Goal: Information Seeking & Learning: Find specific page/section

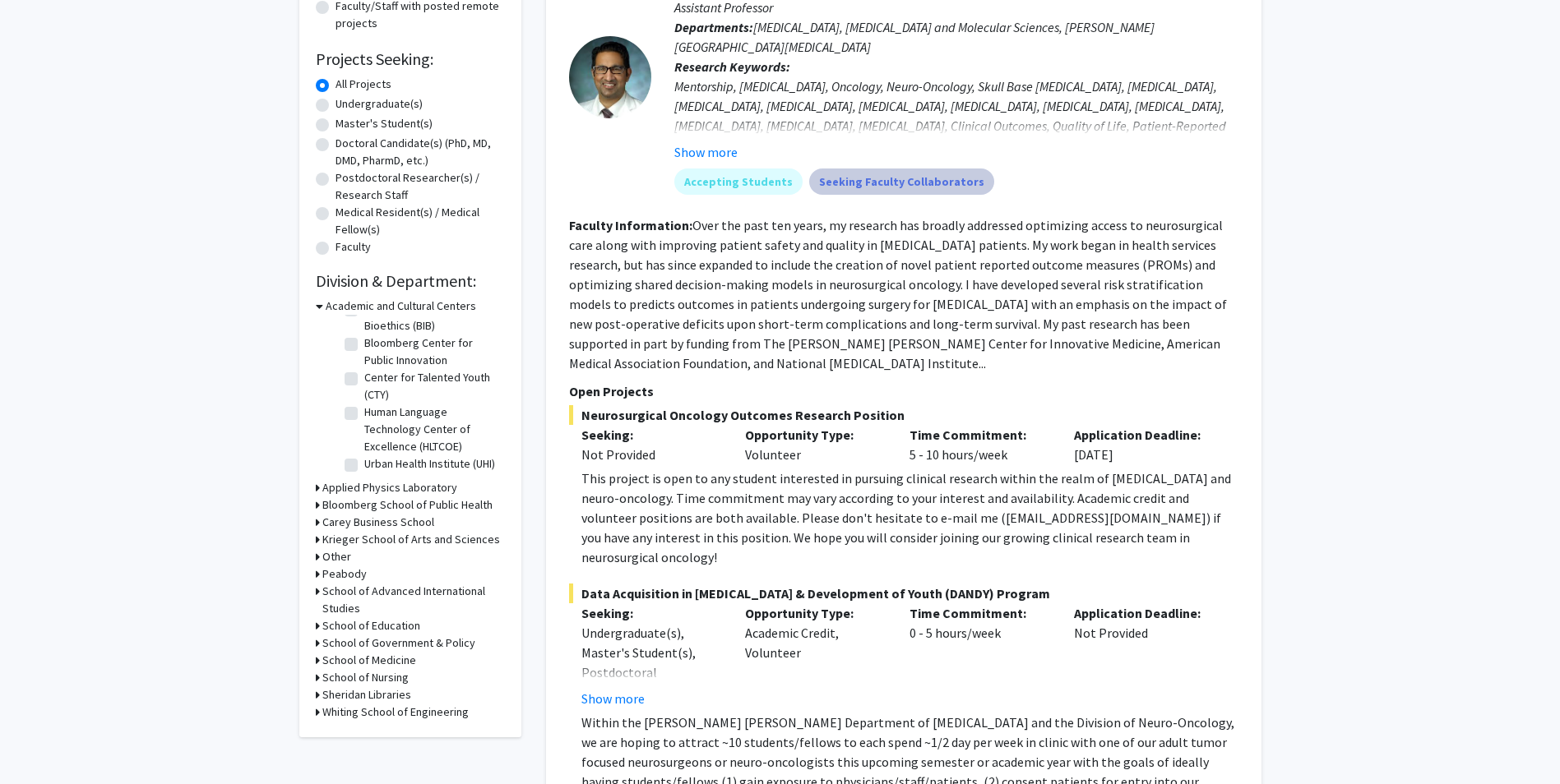
scroll to position [246, 0]
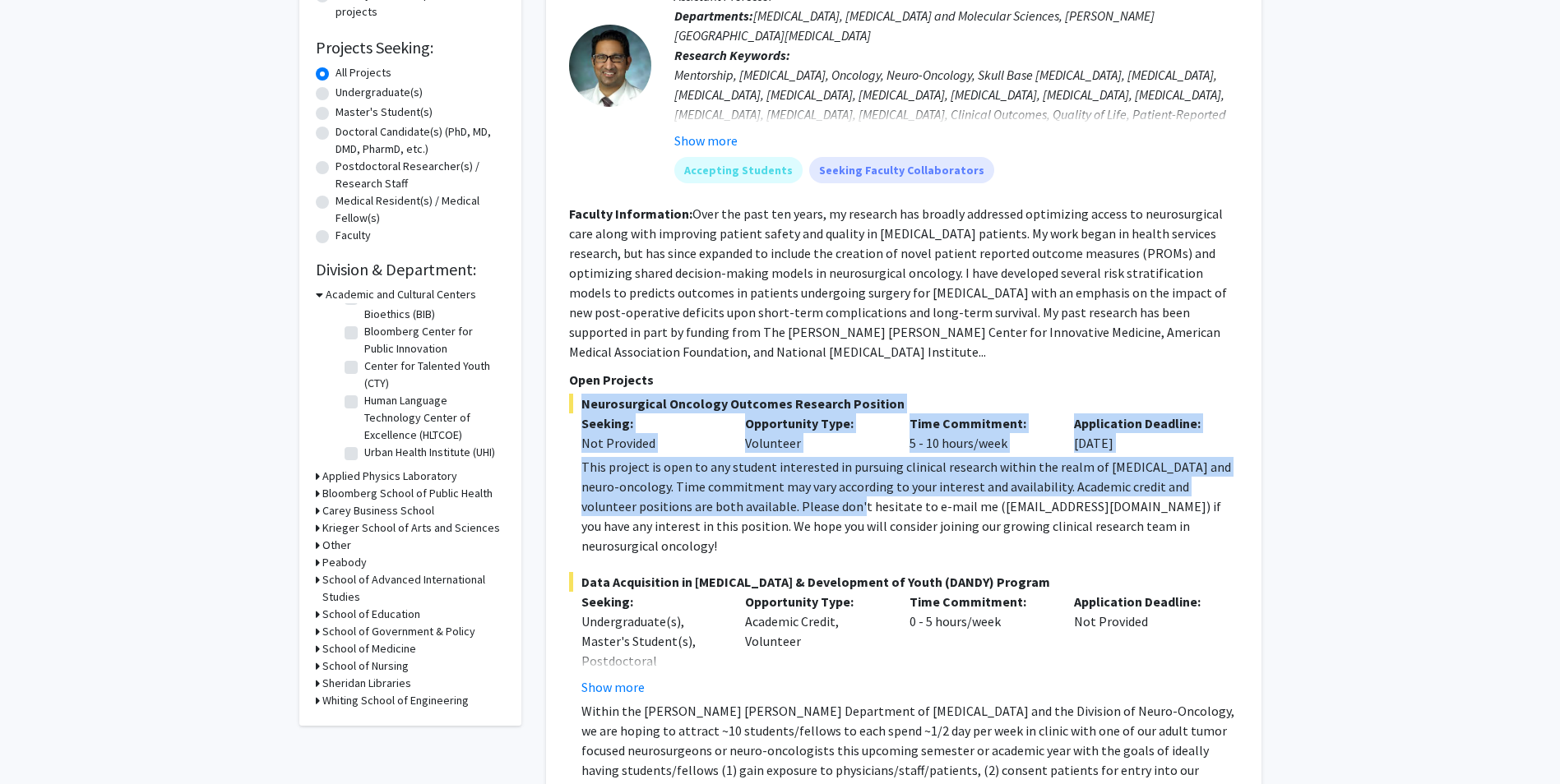
drag, startPoint x: 706, startPoint y: 360, endPoint x: 809, endPoint y: 481, distance: 158.9
click at [809, 481] on section "Open Projects Neurosurgical Oncology Outcomes Research Position Seeking: Not Pr…" at bounding box center [903, 598] width 669 height 456
click at [809, 481] on div "This project is open to any student interested in pursuing clinical research wi…" at bounding box center [909, 506] width 657 height 98
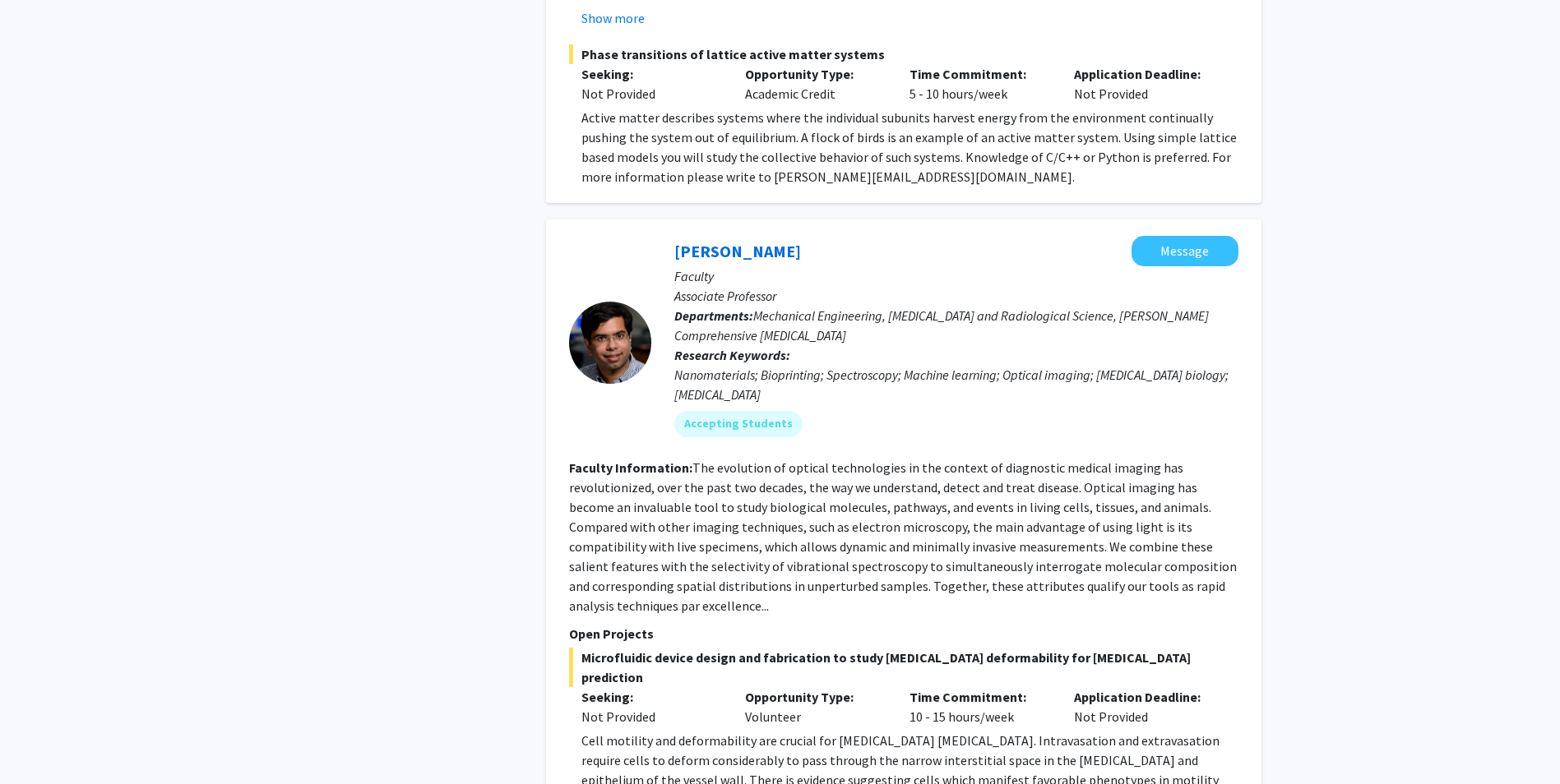
scroll to position [4110, 0]
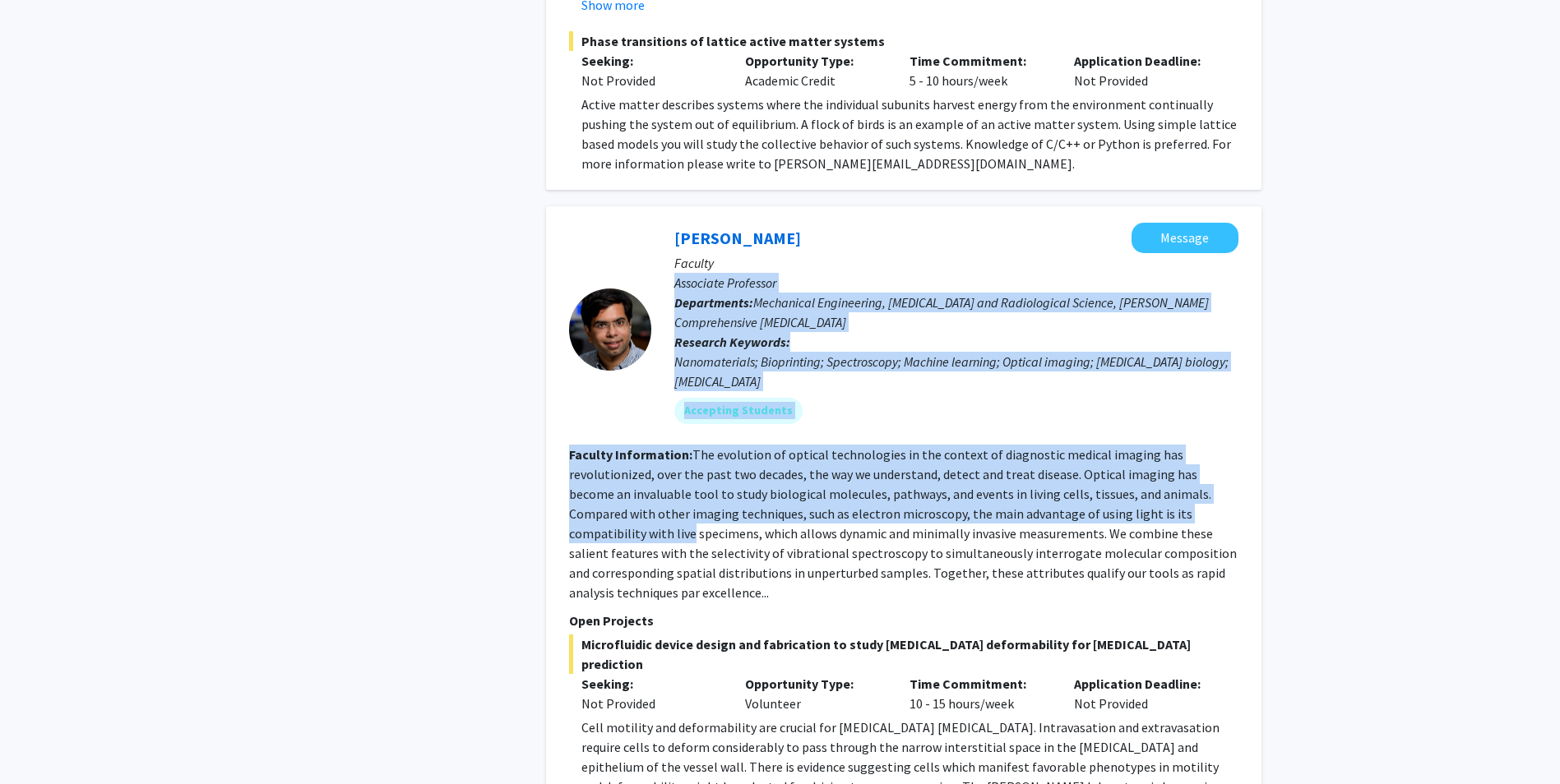
drag, startPoint x: 1560, startPoint y: 431, endPoint x: 1575, endPoint y: 179, distance: 252.4
drag, startPoint x: 1575, startPoint y: 179, endPoint x: 1539, endPoint y: 194, distance: 39.0
click at [1537, 194] on div "Refine By Collaboration Status: Collaboration Status All Faculty/Staff Collabor…" at bounding box center [780, 256] width 1560 height 8615
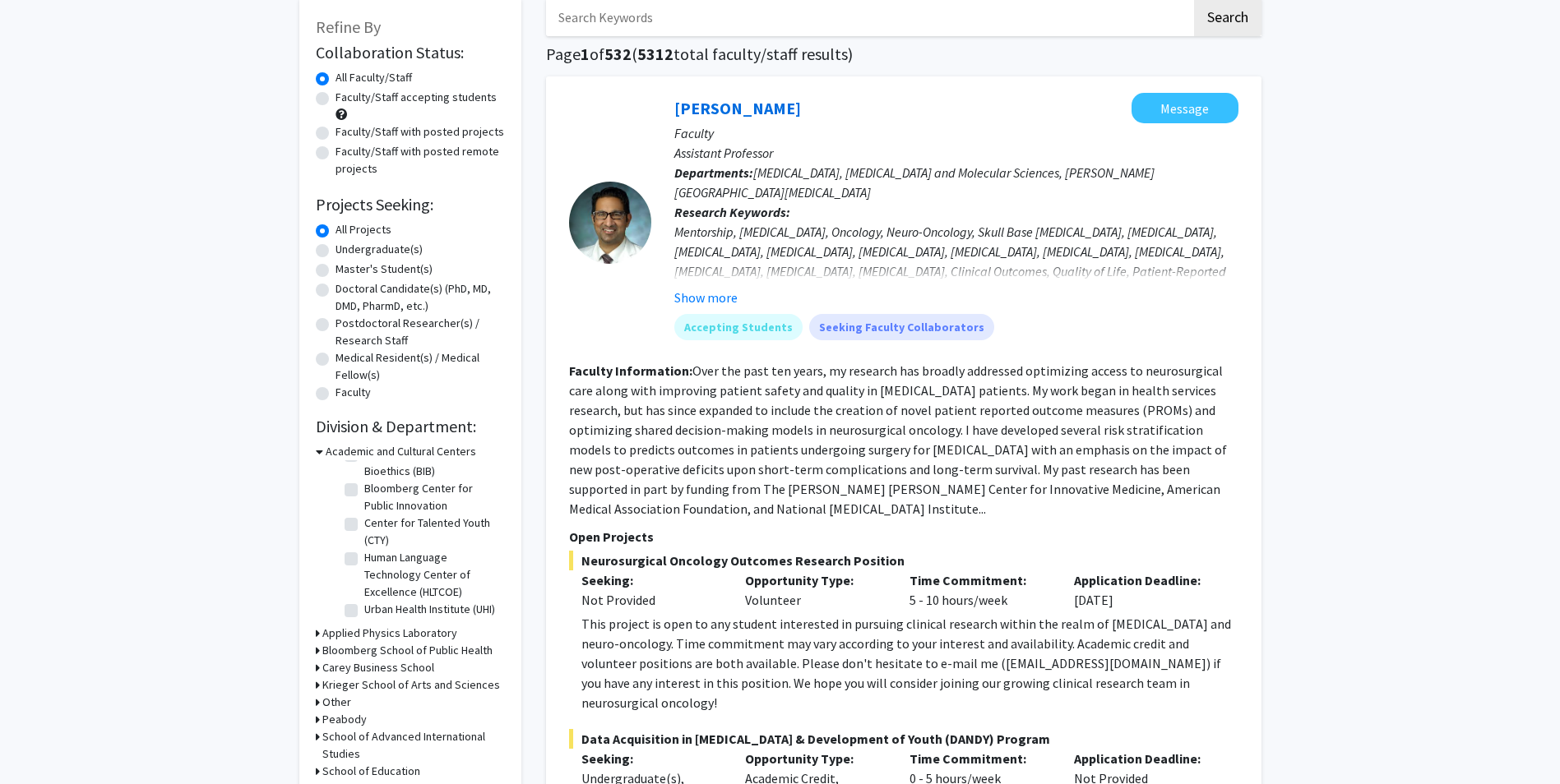
scroll to position [0, 0]
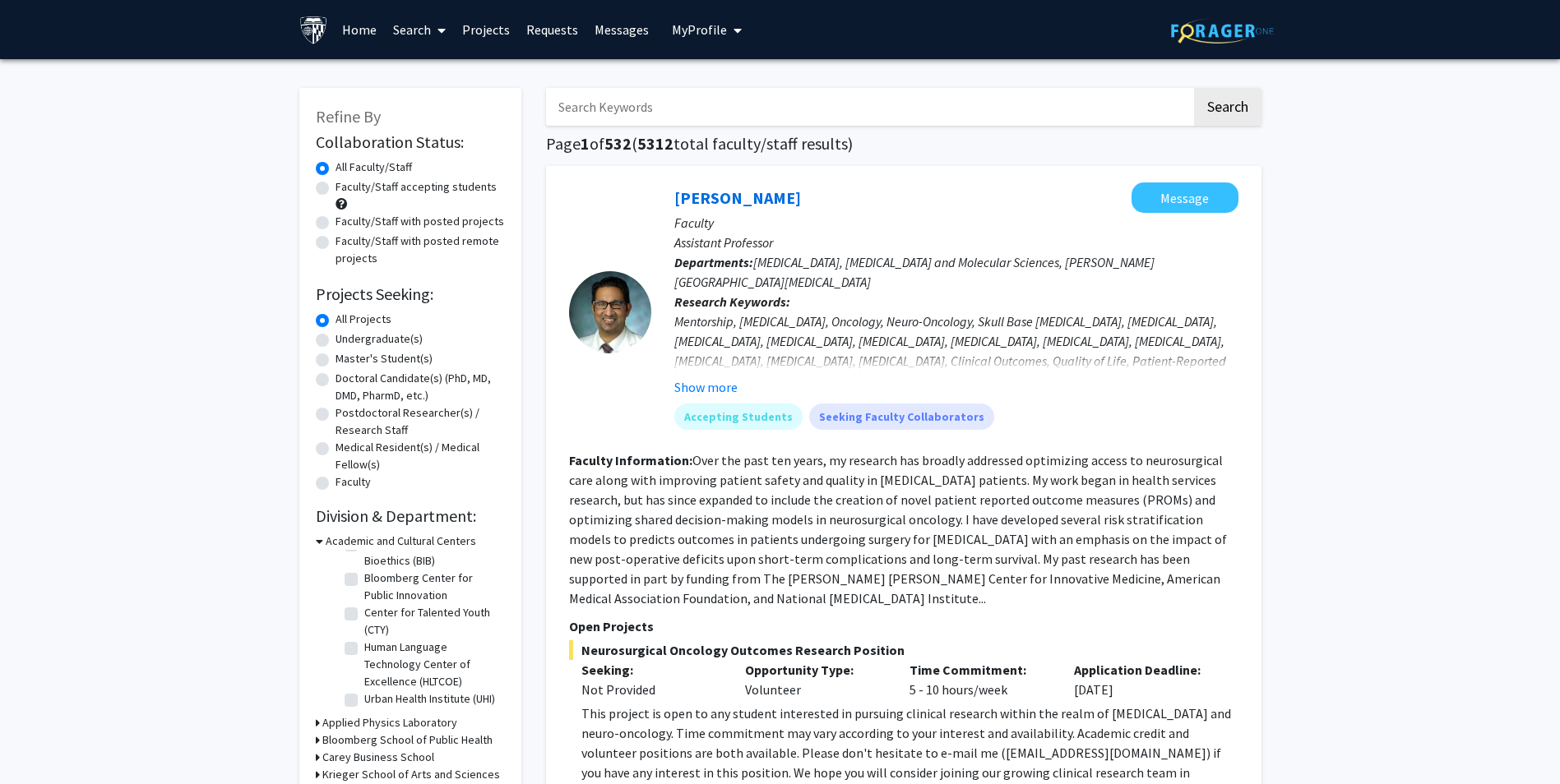
click at [838, 118] on input "Search Keywords" at bounding box center [869, 106] width 645 height 38
type input "finance"
click at [1194, 88] on button "Search" at bounding box center [1228, 106] width 67 height 38
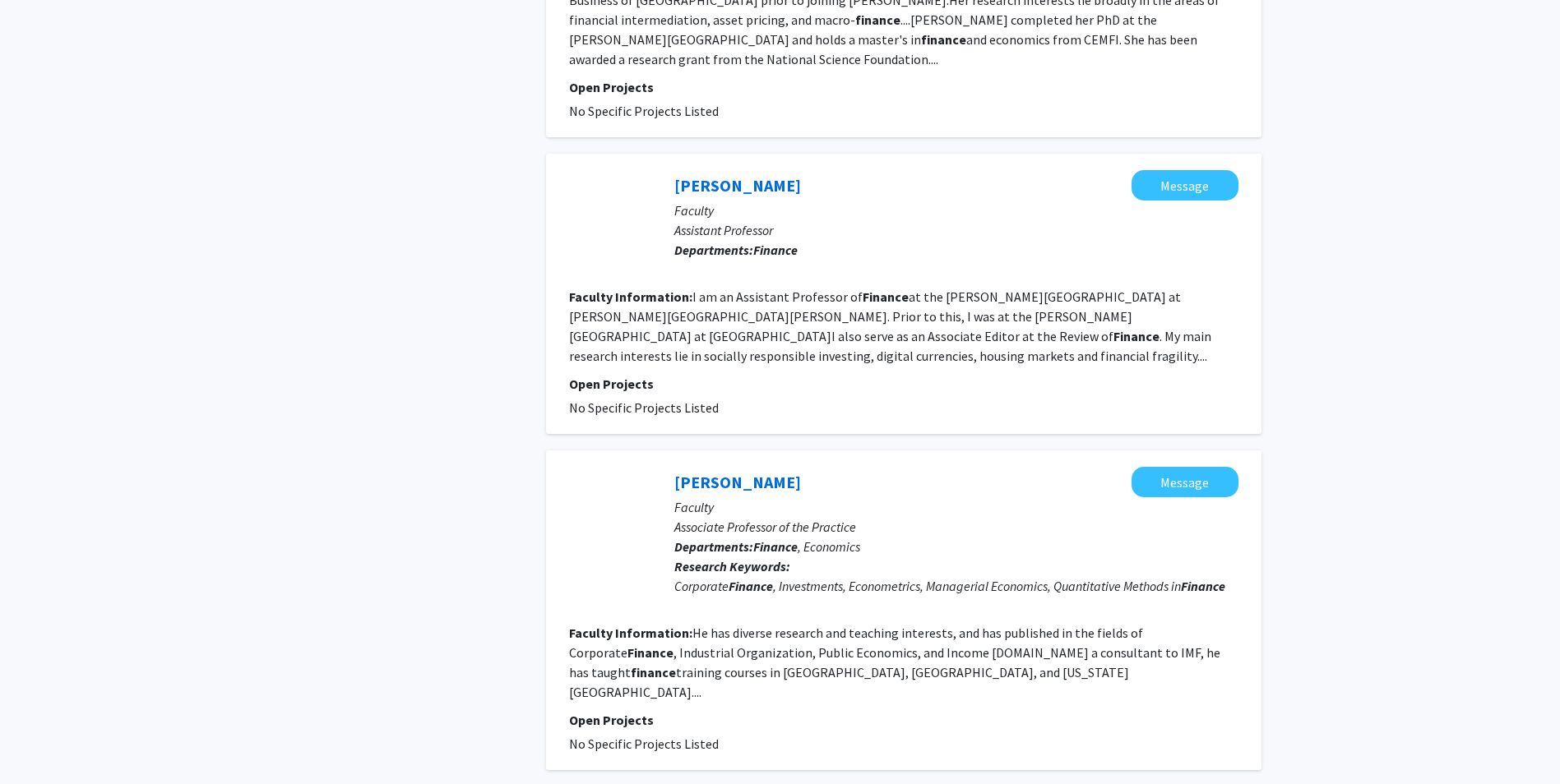
scroll to position [2466, 0]
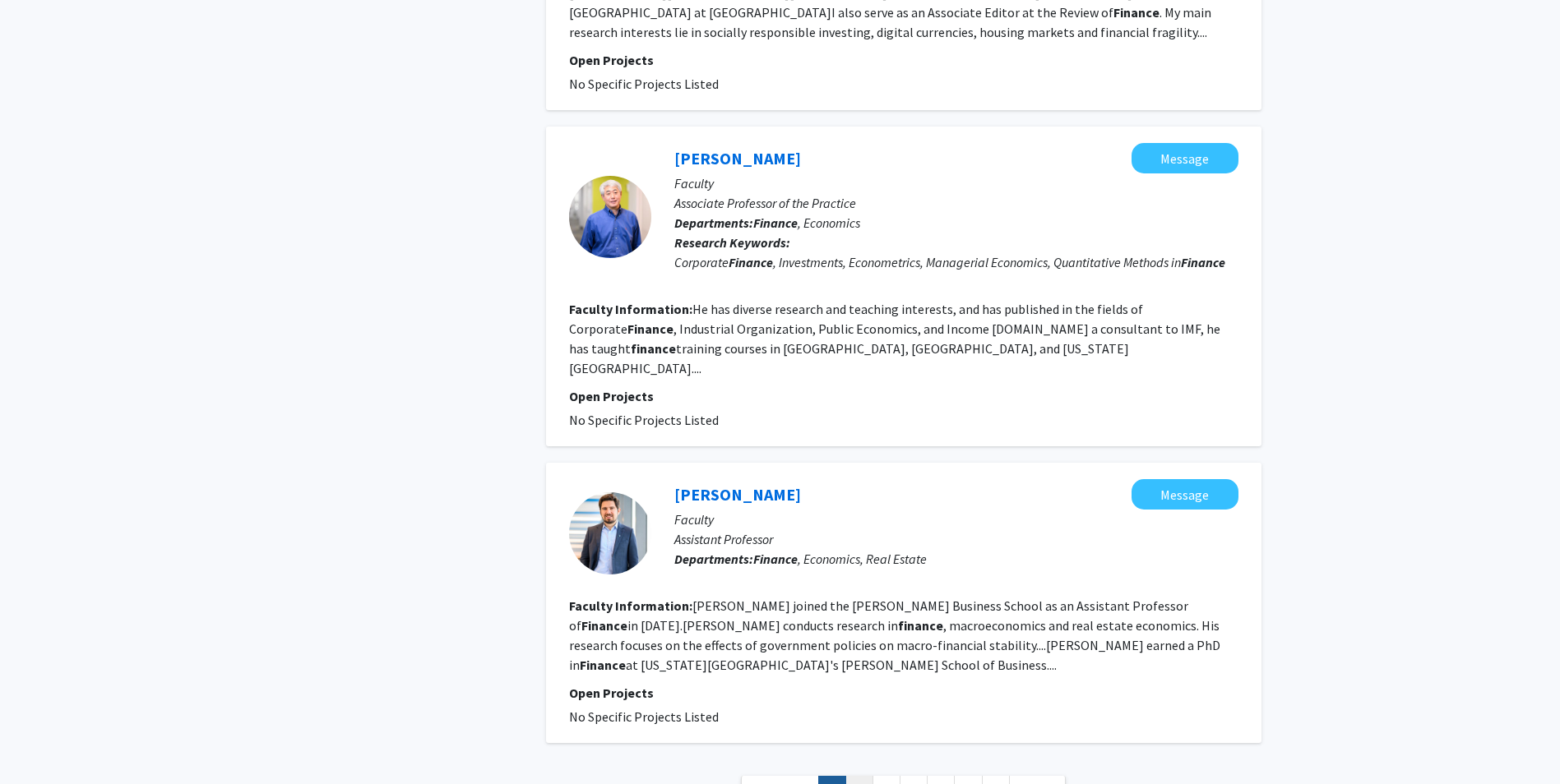
click at [854, 776] on link "2" at bounding box center [860, 790] width 28 height 28
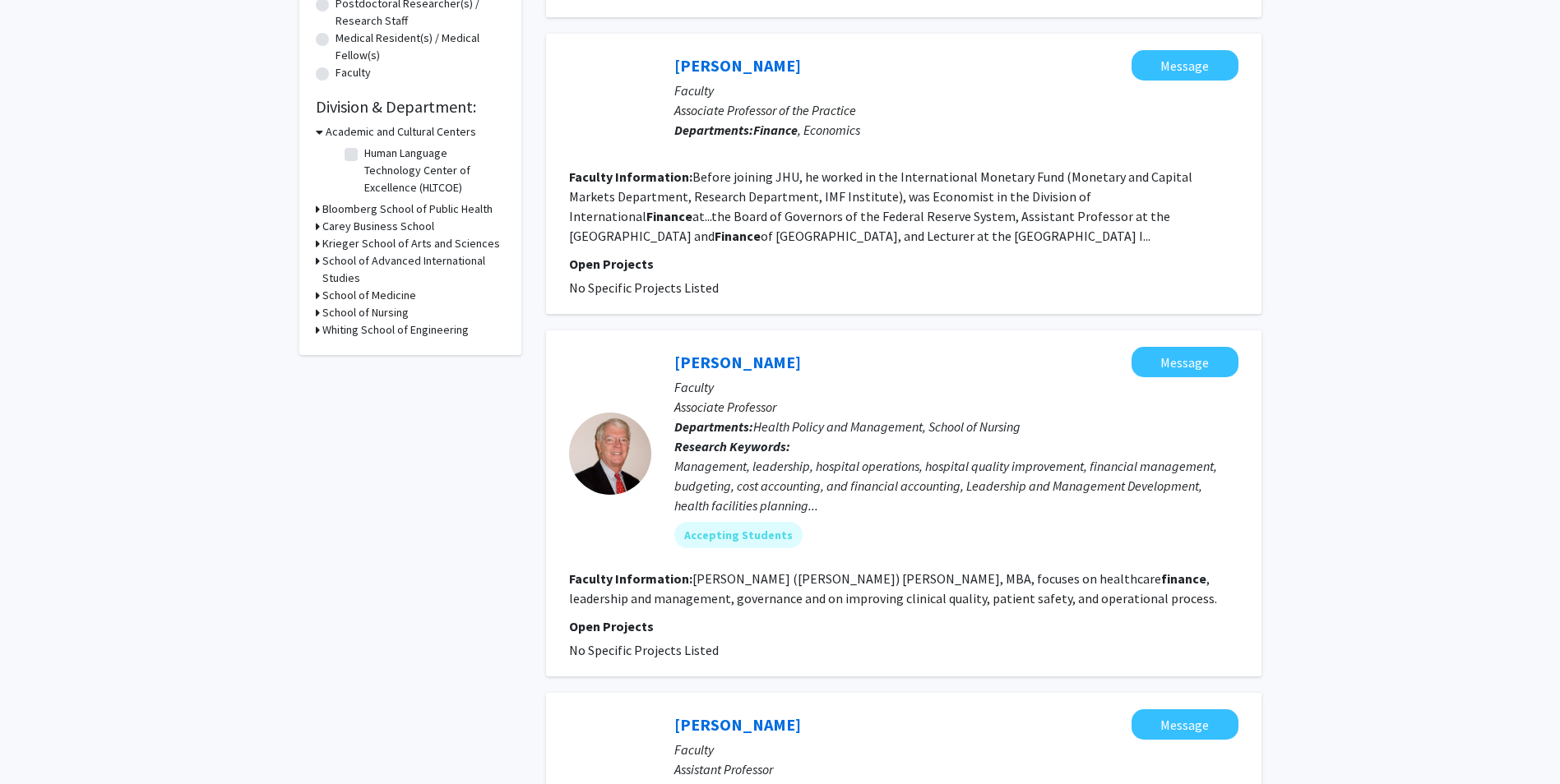
scroll to position [411, 0]
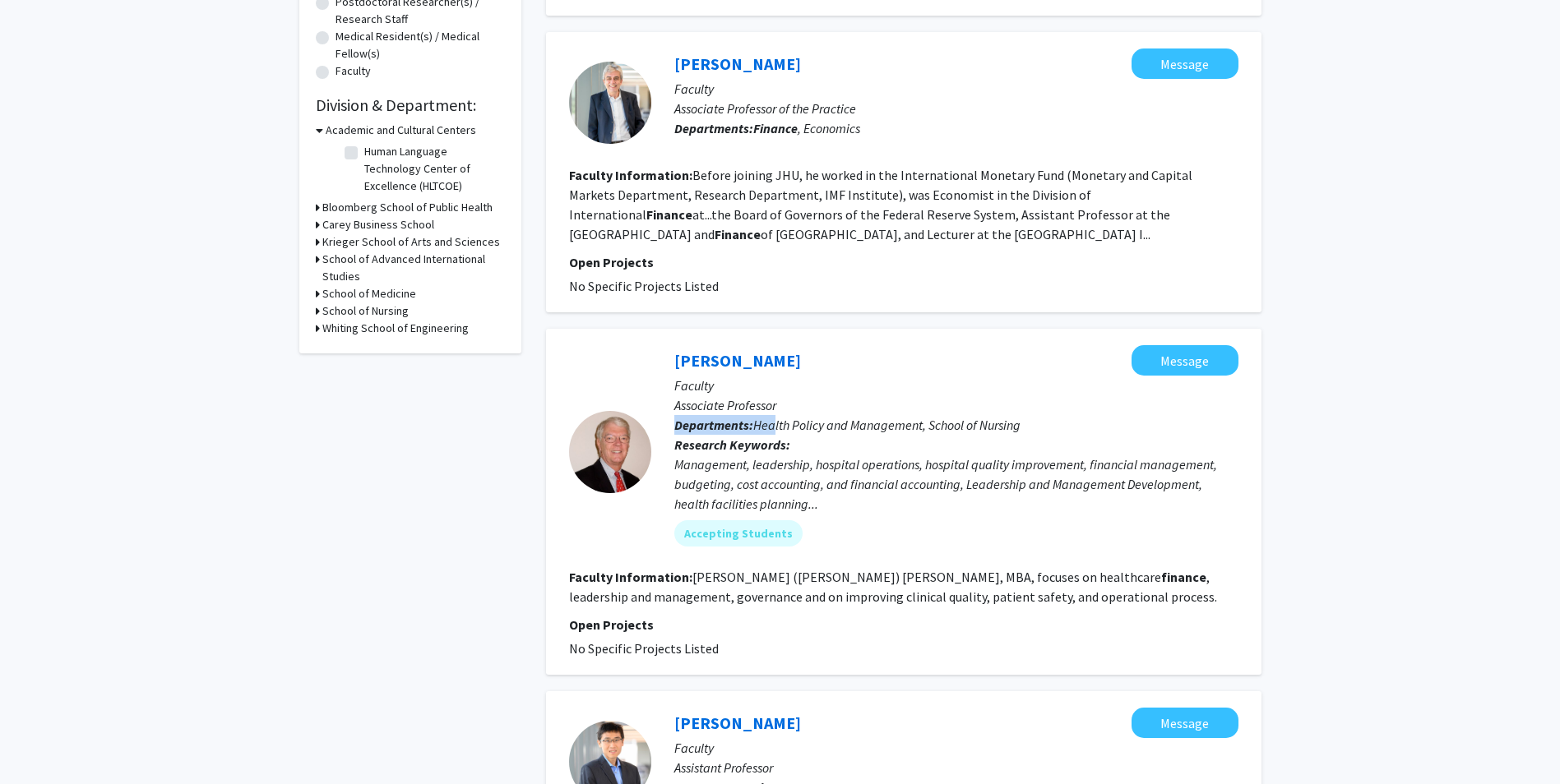
drag, startPoint x: 782, startPoint y: 430, endPoint x: 889, endPoint y: 408, distance: 109.2
click at [889, 408] on div "[PERSON_NAME] Message Faculty Associate Professor Departments: Health Policy an…" at bounding box center [945, 452] width 588 height 213
click at [889, 410] on p "Associate Professor" at bounding box center [956, 405] width 565 height 19
click at [881, 423] on span "Health Policy and Management, School of Nursing" at bounding box center [887, 425] width 268 height 17
drag, startPoint x: 593, startPoint y: 653, endPoint x: 576, endPoint y: 662, distance: 19.2
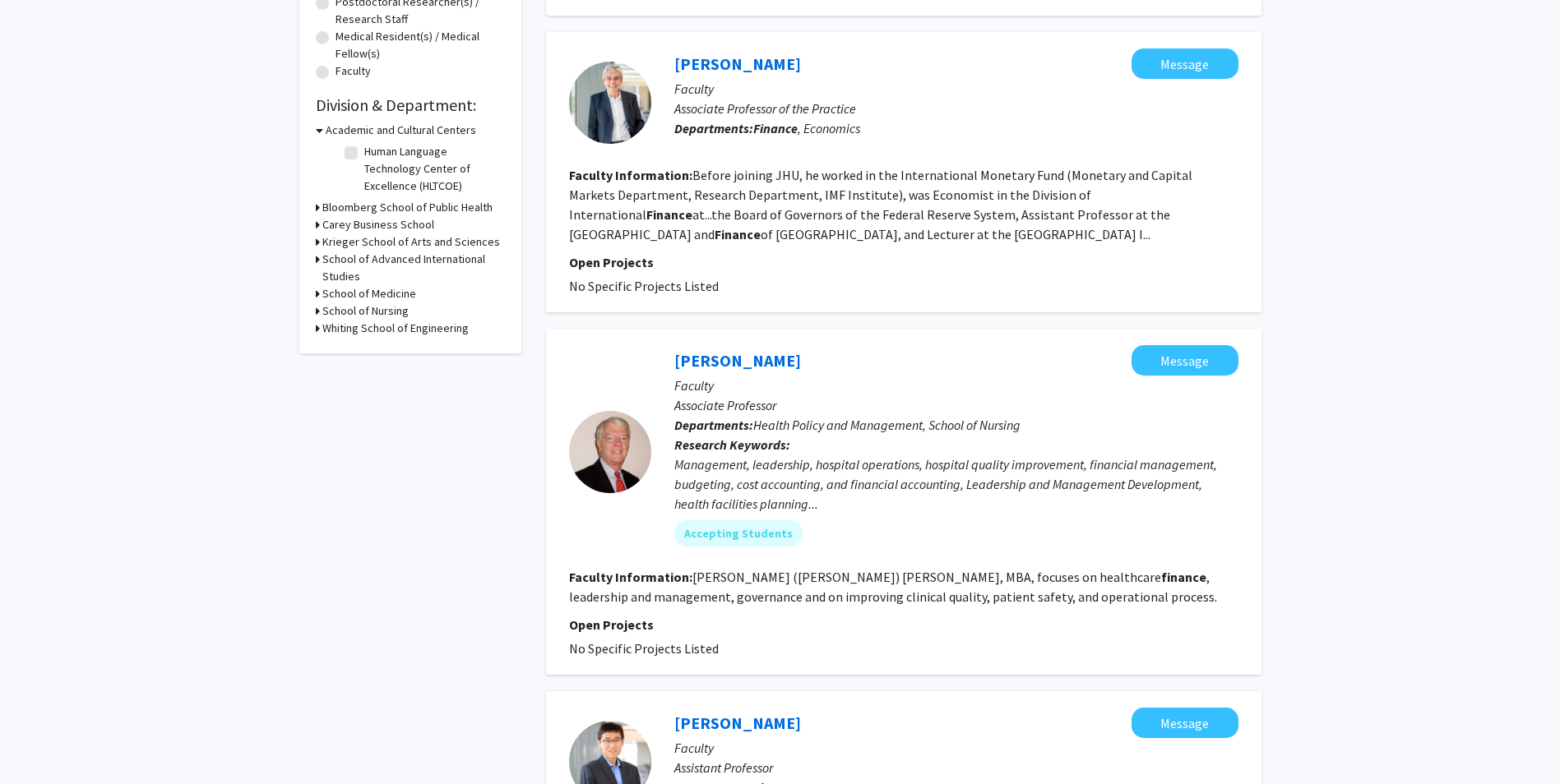
click at [576, 662] on div "[PERSON_NAME] Message Faculty Associate Professor Departments: Health Policy an…" at bounding box center [903, 501] width 715 height 346
click at [705, 530] on mat-chip "Accepting Students" at bounding box center [738, 533] width 129 height 27
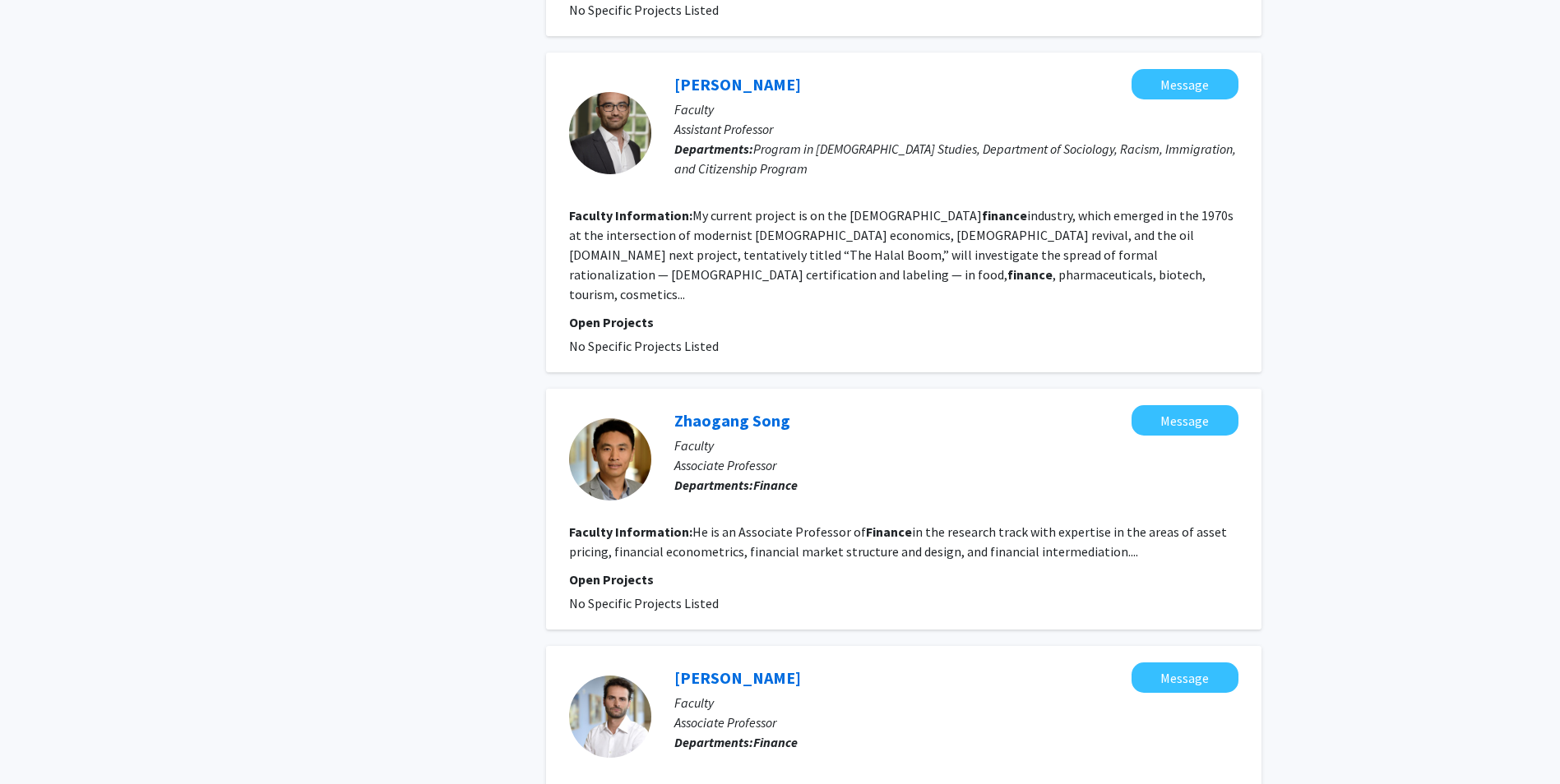
scroll to position [1644, 0]
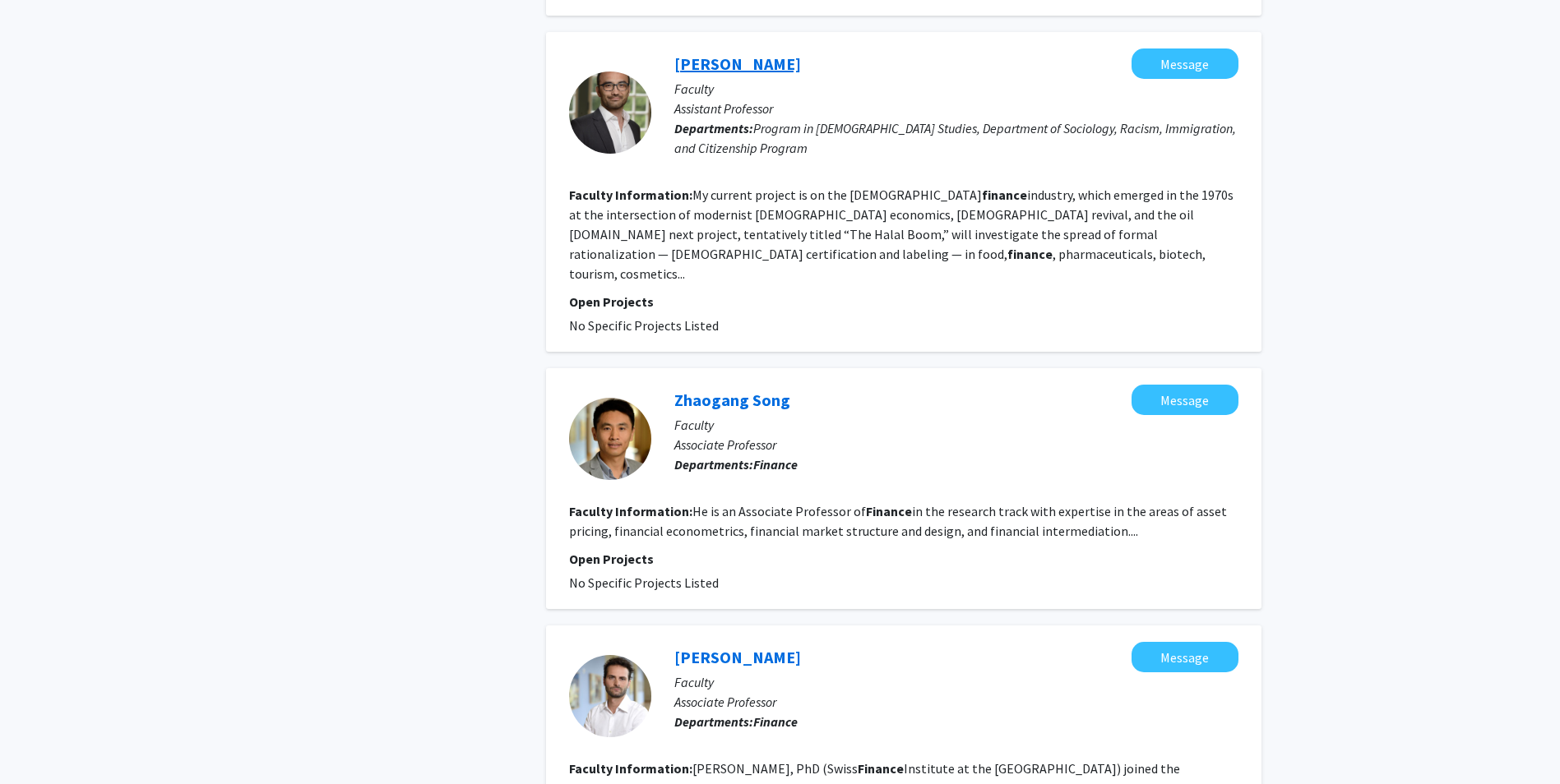
click at [733, 49] on div "[PERSON_NAME] Message" at bounding box center [956, 64] width 565 height 30
click at [733, 53] on link "[PERSON_NAME]" at bounding box center [737, 63] width 127 height 20
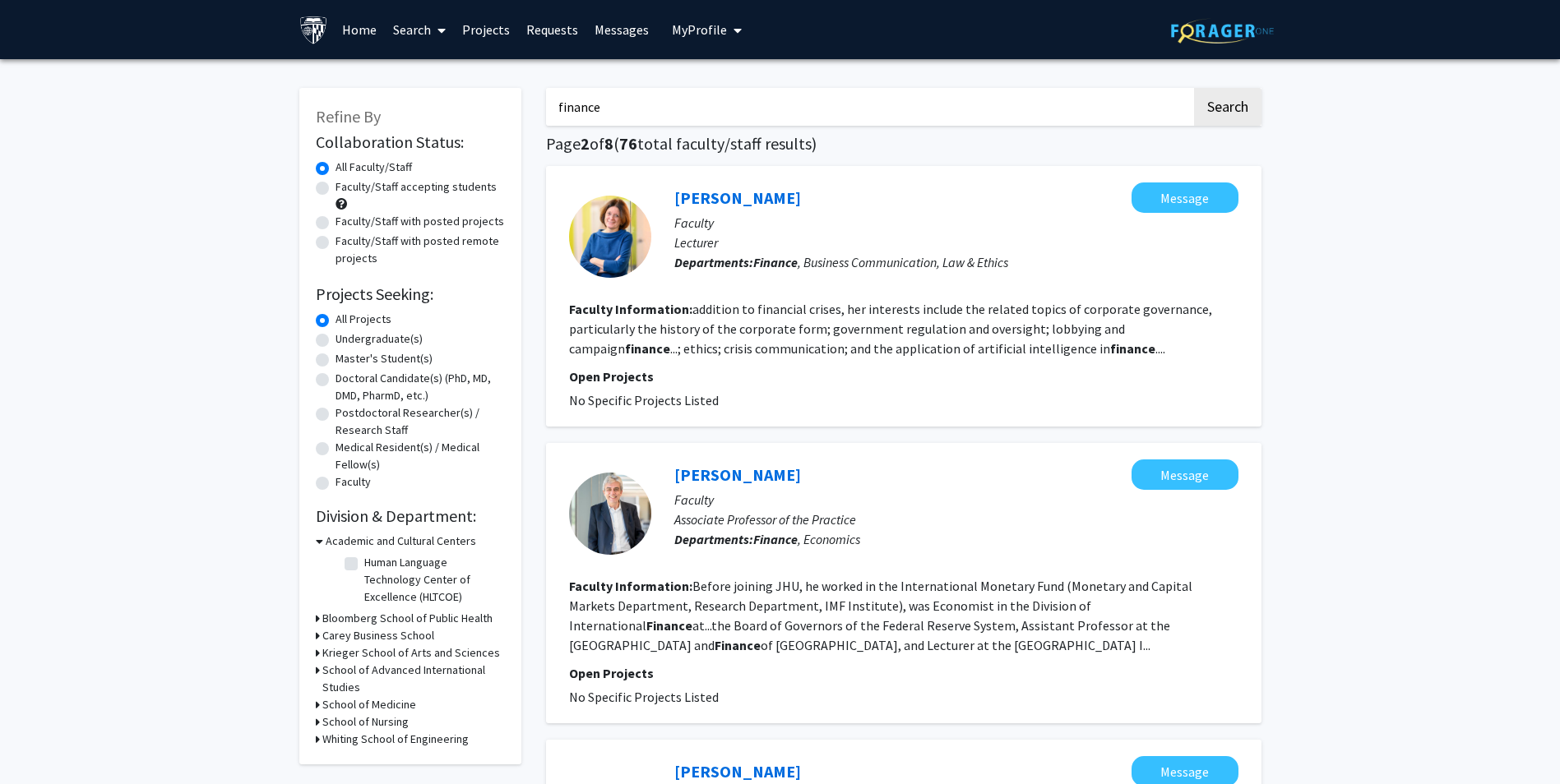
click at [550, 105] on input "finance" at bounding box center [869, 106] width 645 height 38
click at [1194, 88] on button "Search" at bounding box center [1228, 106] width 67 height 38
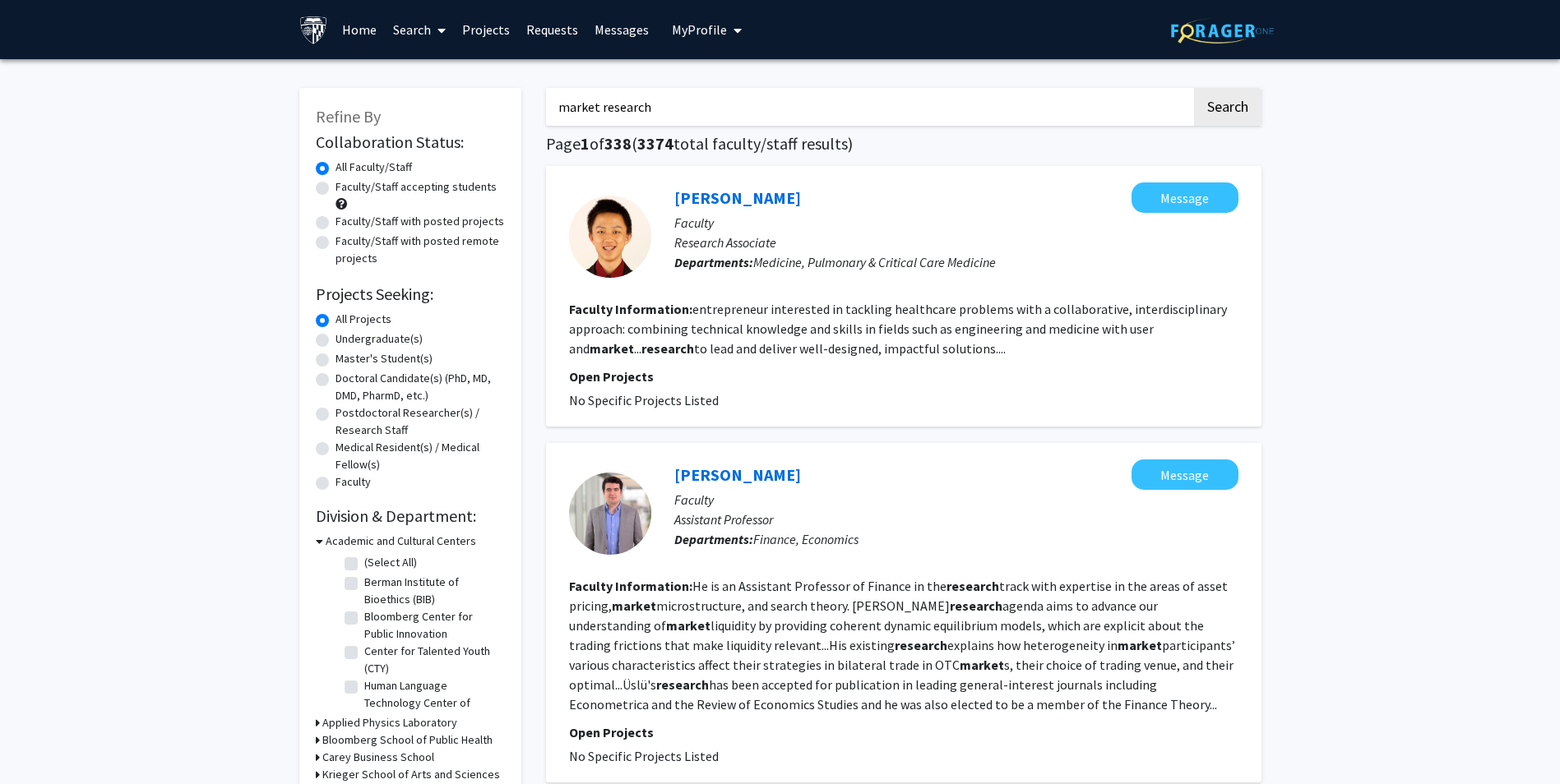
drag, startPoint x: 710, startPoint y: 103, endPoint x: 571, endPoint y: 111, distance: 139.2
click at [571, 111] on input "market research" at bounding box center [869, 106] width 645 height 38
type input "m"
drag, startPoint x: 641, startPoint y: 103, endPoint x: 534, endPoint y: 113, distance: 107.5
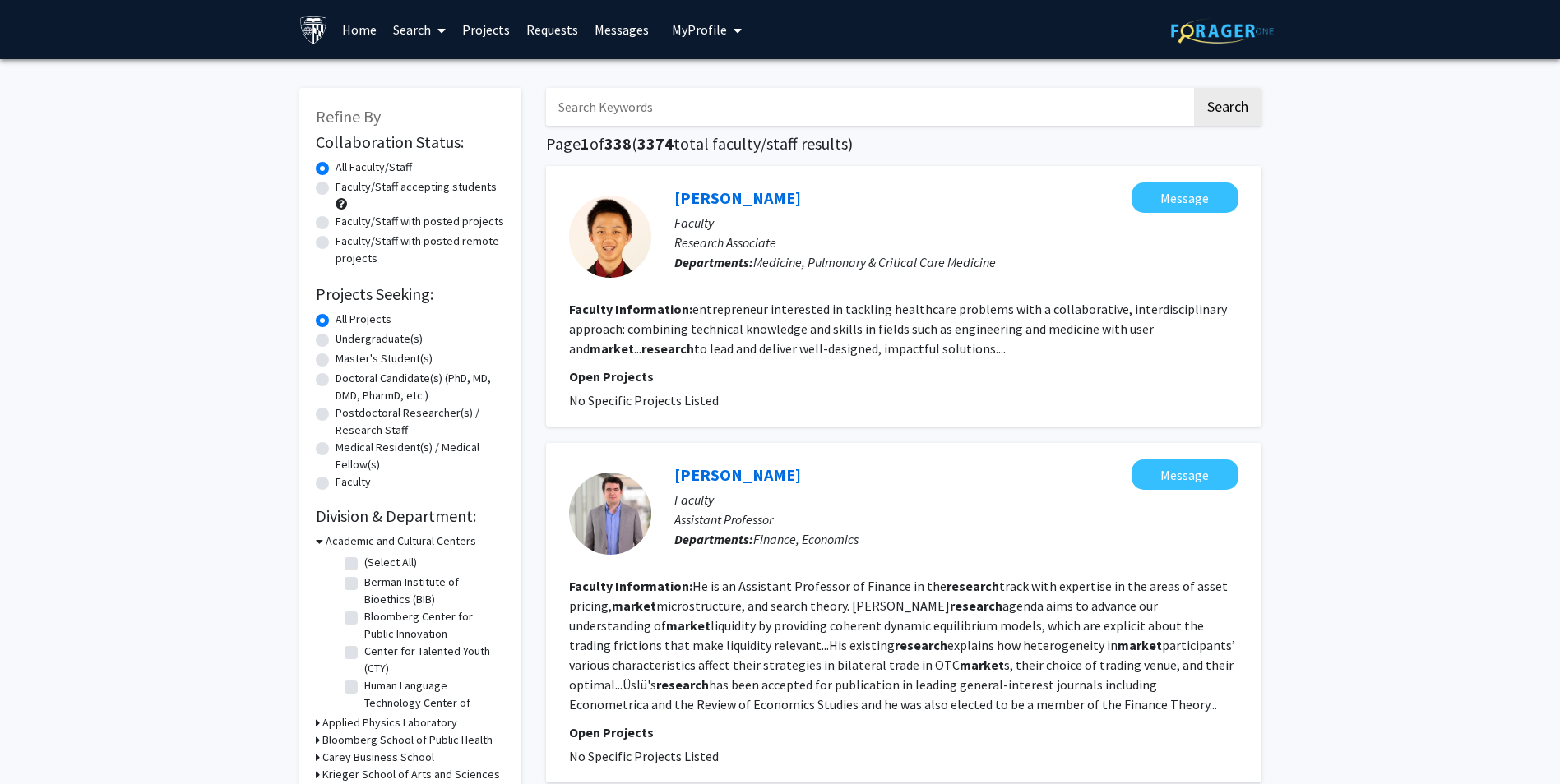
click at [1018, 330] on fg-read-more "entrepreneur interested in tackling healthcare problems with a collaborative, i…" at bounding box center [898, 329] width 658 height 56
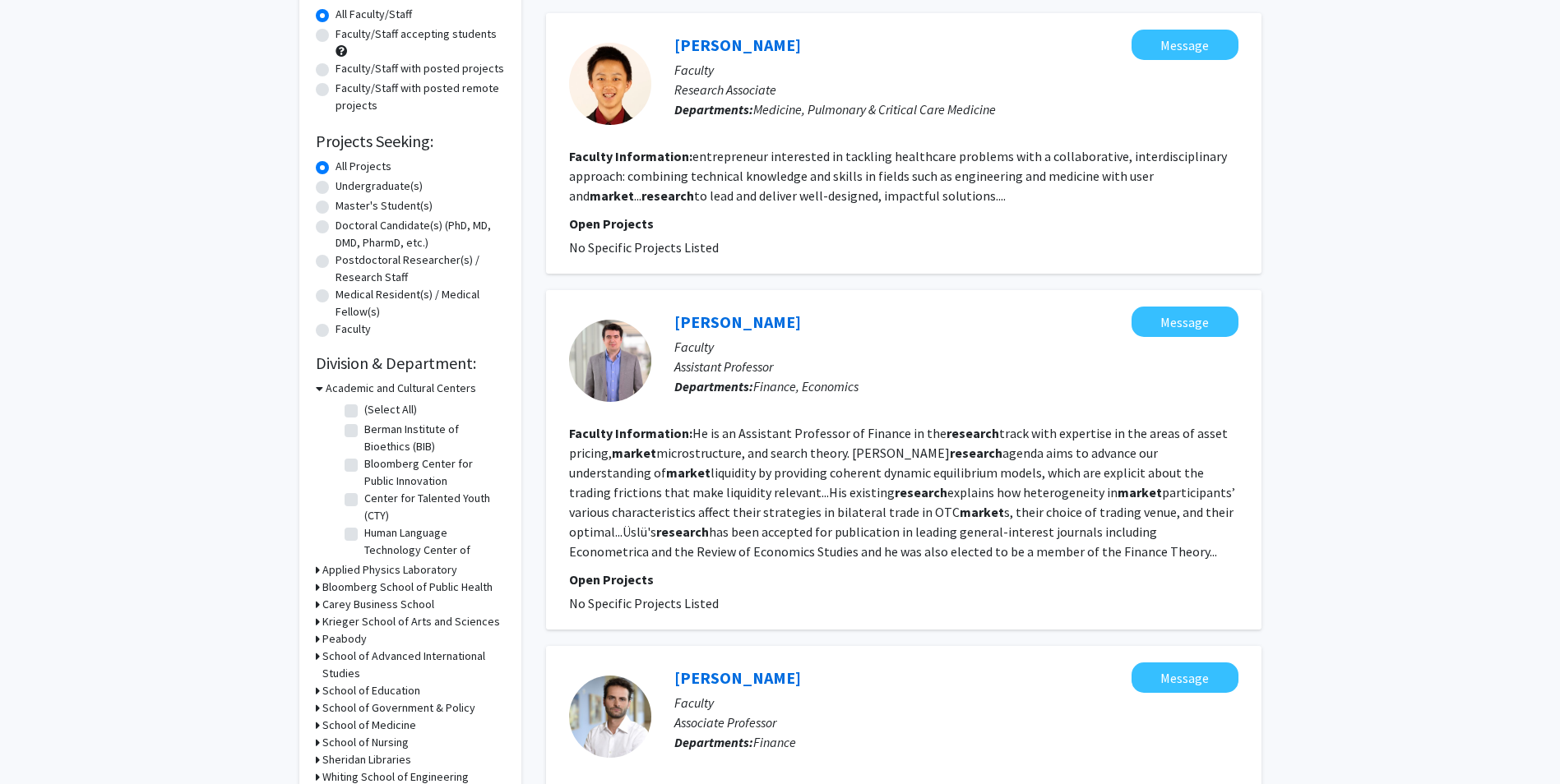
scroll to position [246, 0]
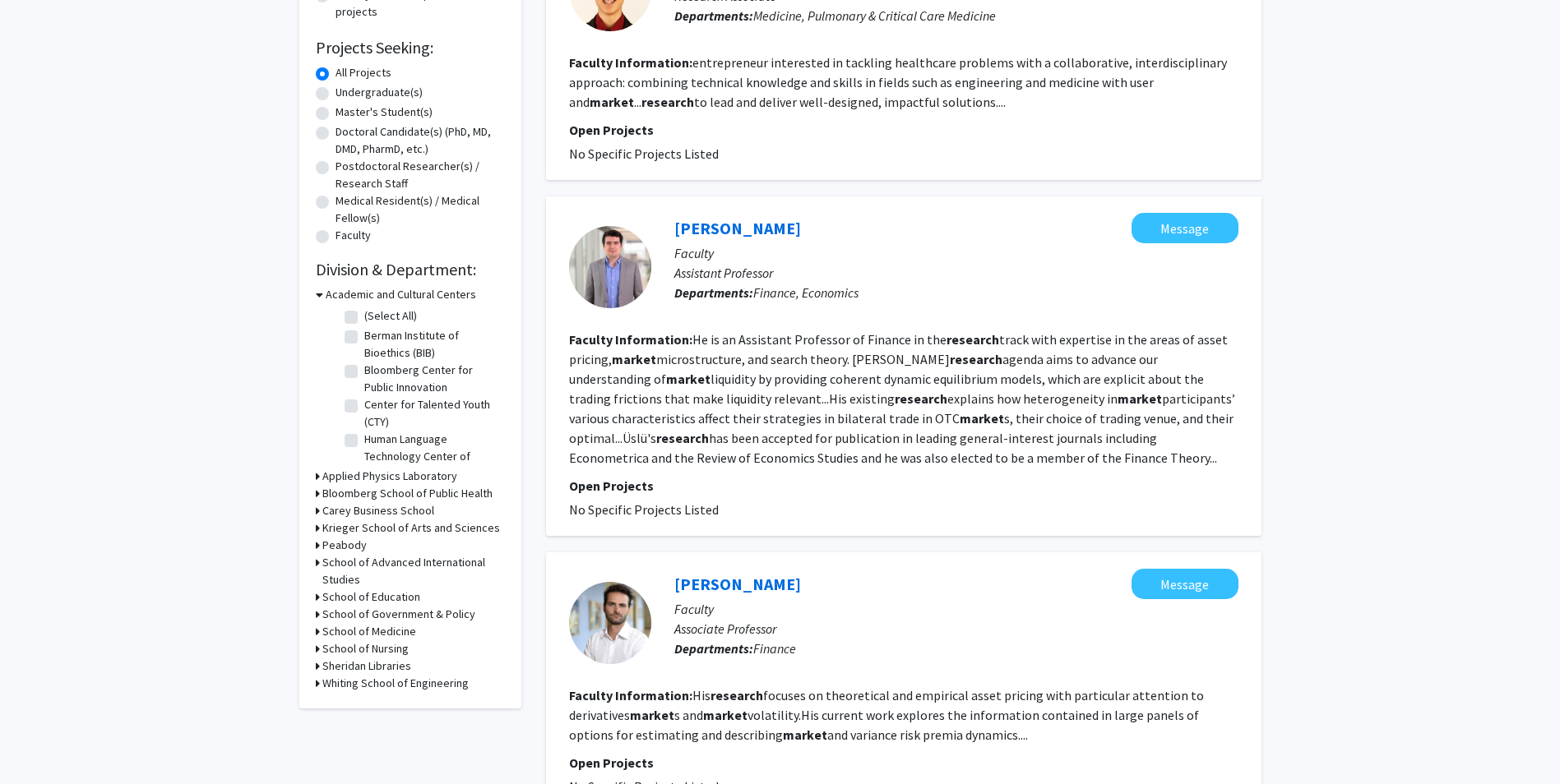
click at [320, 527] on div "Krieger School of Arts and Sciences" at bounding box center [410, 528] width 189 height 17
click at [317, 530] on icon at bounding box center [317, 528] width 4 height 17
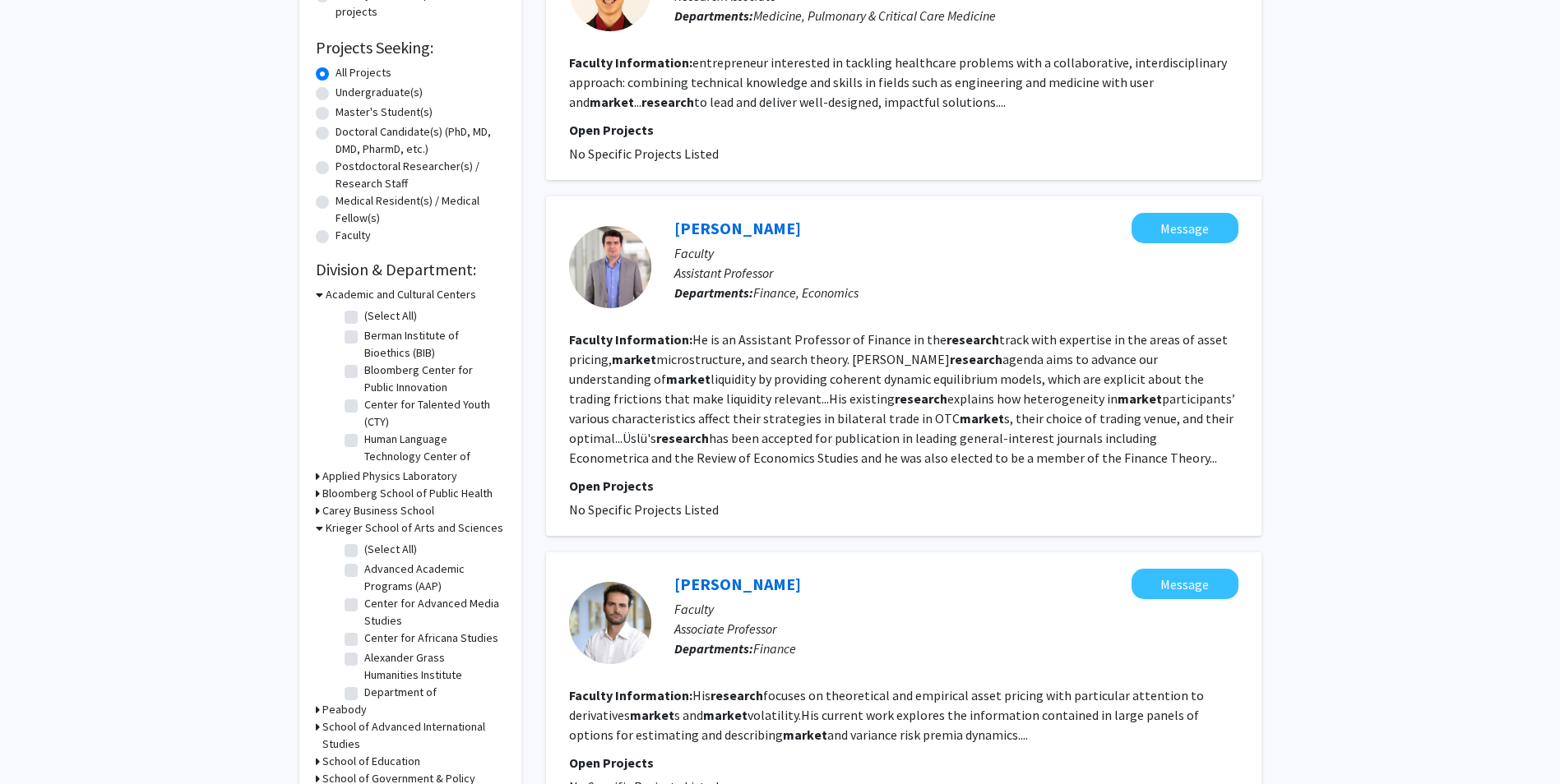
click at [321, 295] on icon at bounding box center [319, 294] width 7 height 17
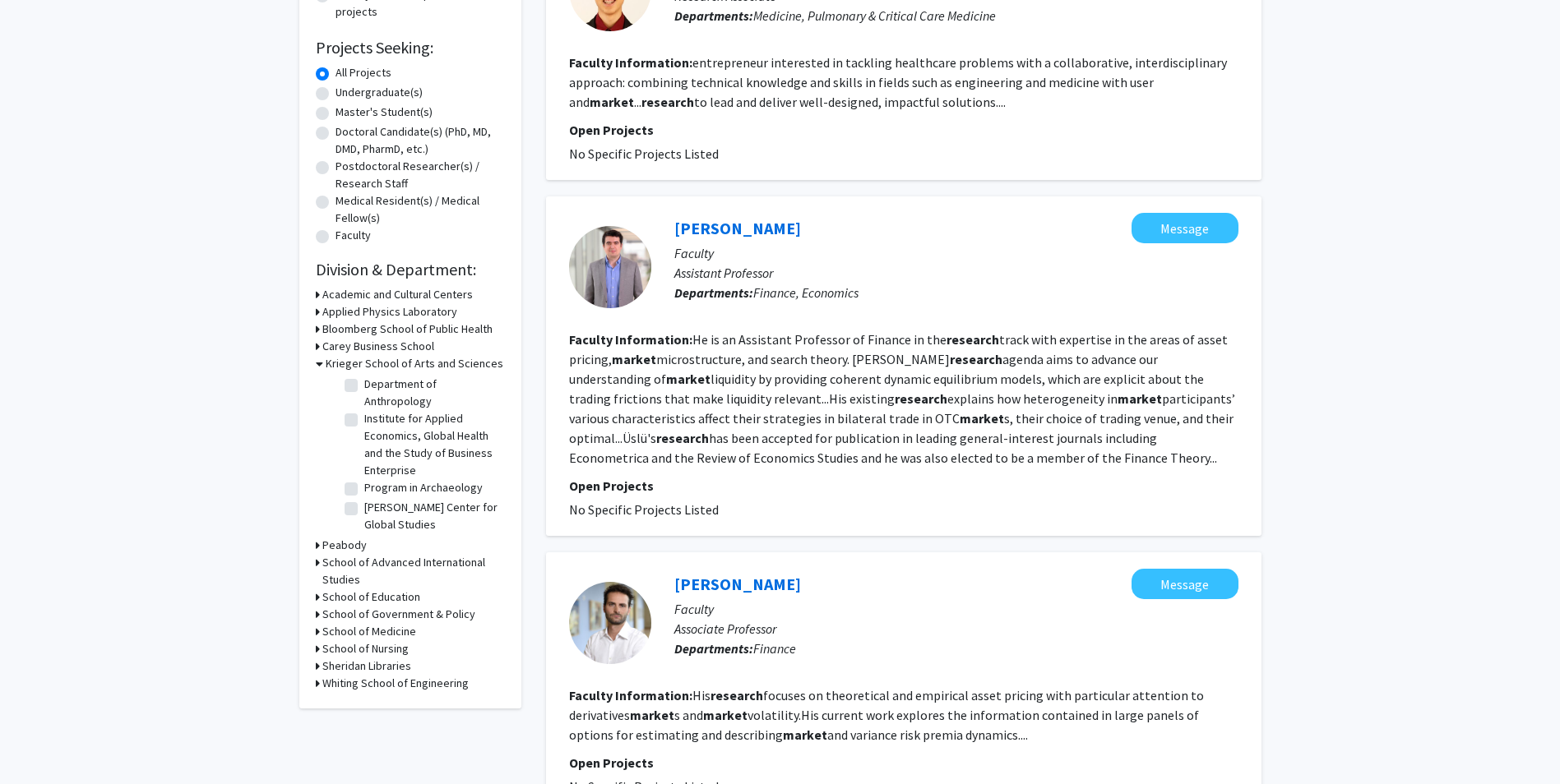
scroll to position [131, 0]
click at [364, 446] on label "Institute for Applied Economics, Global Health and the Study of Business Enterp…" at bounding box center [433, 457] width 136 height 69
click at [364, 433] on input "Institute for Applied Economics, Global Health and the Study of Business Enterp…" at bounding box center [370, 428] width 11 height 11
checkbox input "true"
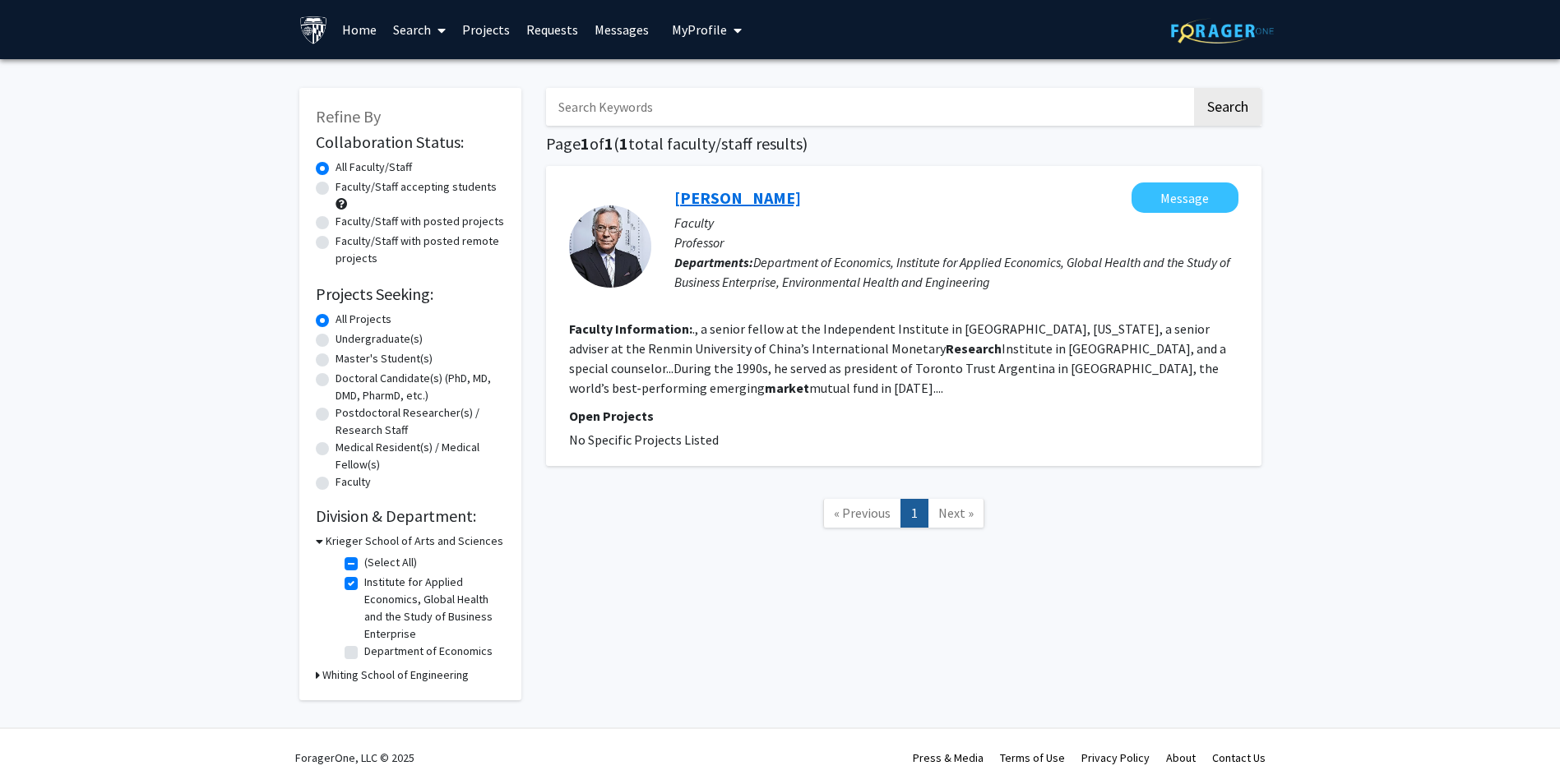
click at [709, 202] on link "[PERSON_NAME]" at bounding box center [737, 198] width 127 height 20
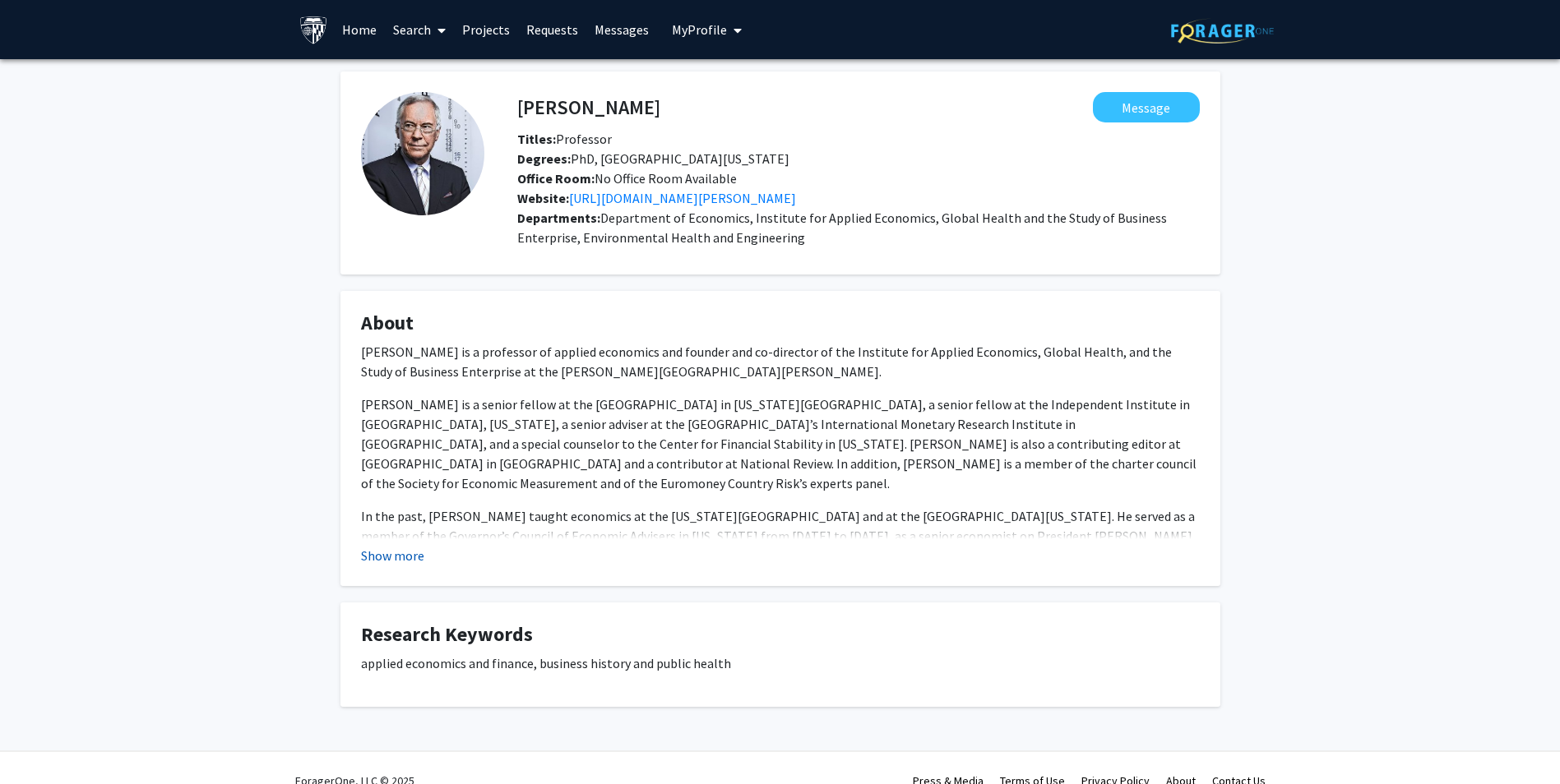
click at [399, 550] on button "Show more" at bounding box center [392, 555] width 63 height 19
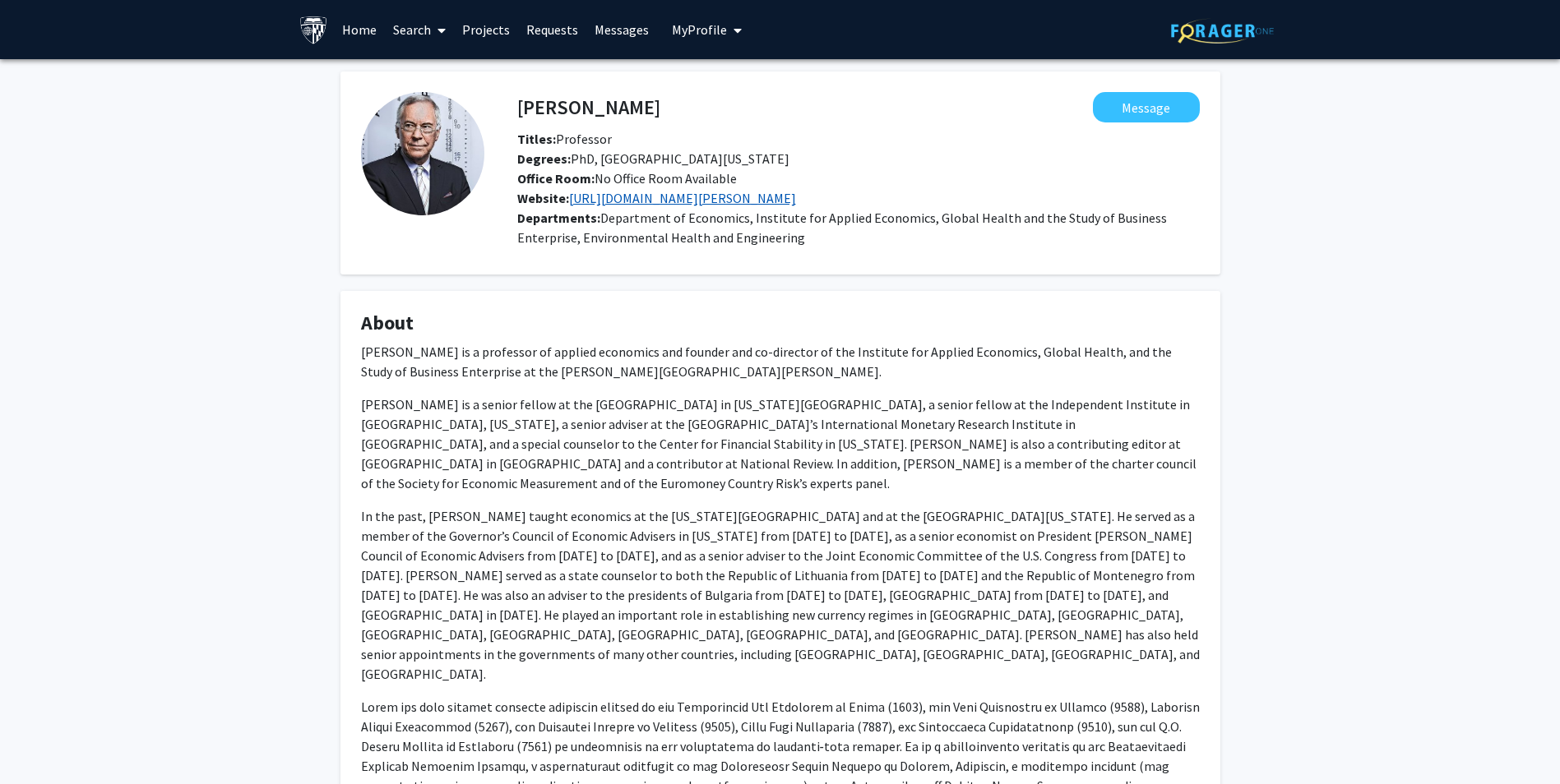
click at [651, 195] on link "[URL][DOMAIN_NAME][PERSON_NAME]" at bounding box center [682, 198] width 227 height 17
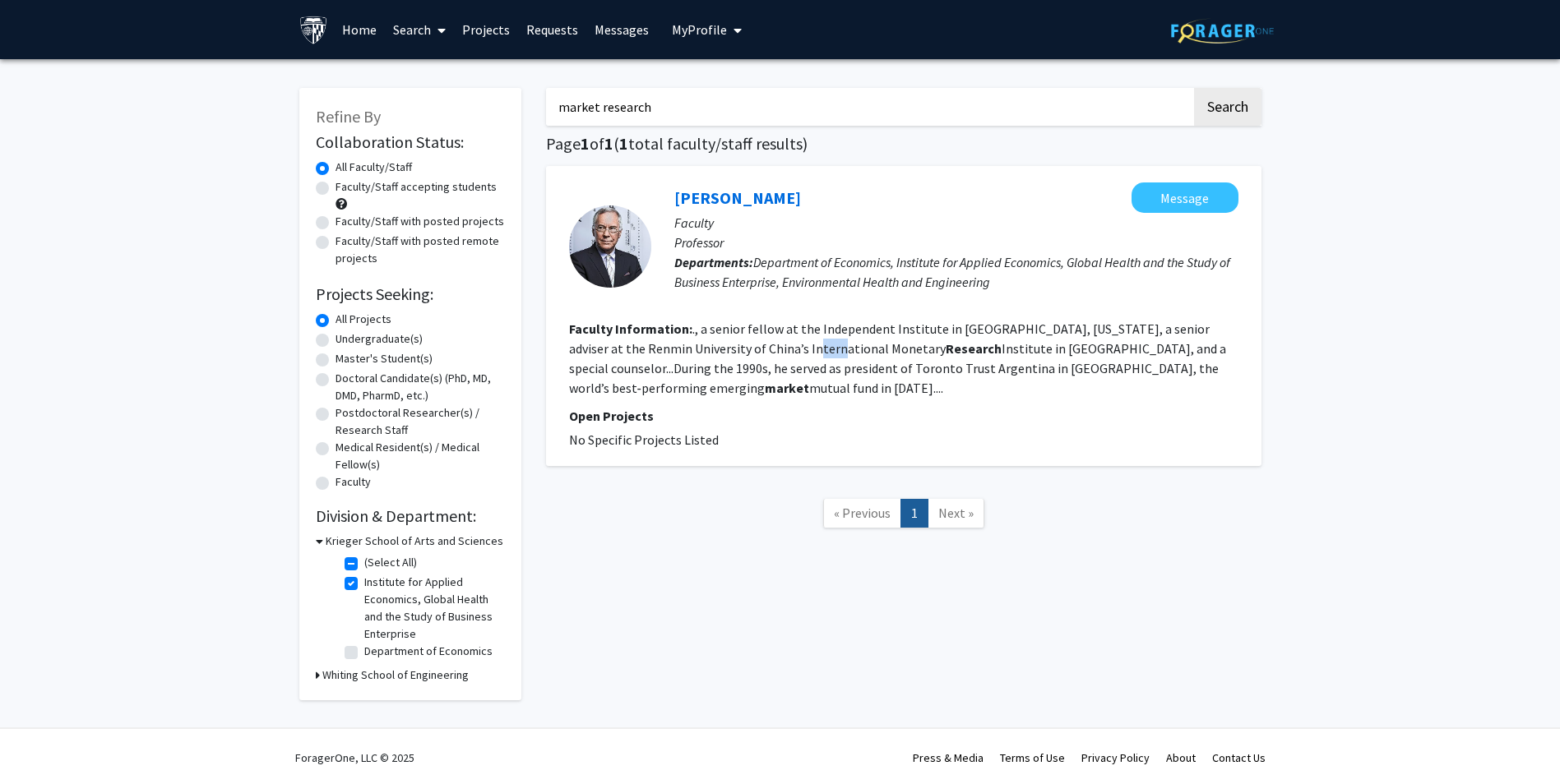
drag, startPoint x: 749, startPoint y: 348, endPoint x: 775, endPoint y: 354, distance: 26.7
click at [775, 354] on fg-read-more "., a senior fellow at the Independent Institute in [GEOGRAPHIC_DATA], [US_STATE…" at bounding box center [897, 358] width 657 height 75
click at [364, 578] on label "Institute for Applied Economics, Global Health and the Study of Business Enterp…" at bounding box center [433, 609] width 136 height 69
click at [364, 578] on input "Institute for Applied Economics, Global Health and the Study of Business Enterp…" at bounding box center [370, 579] width 11 height 11
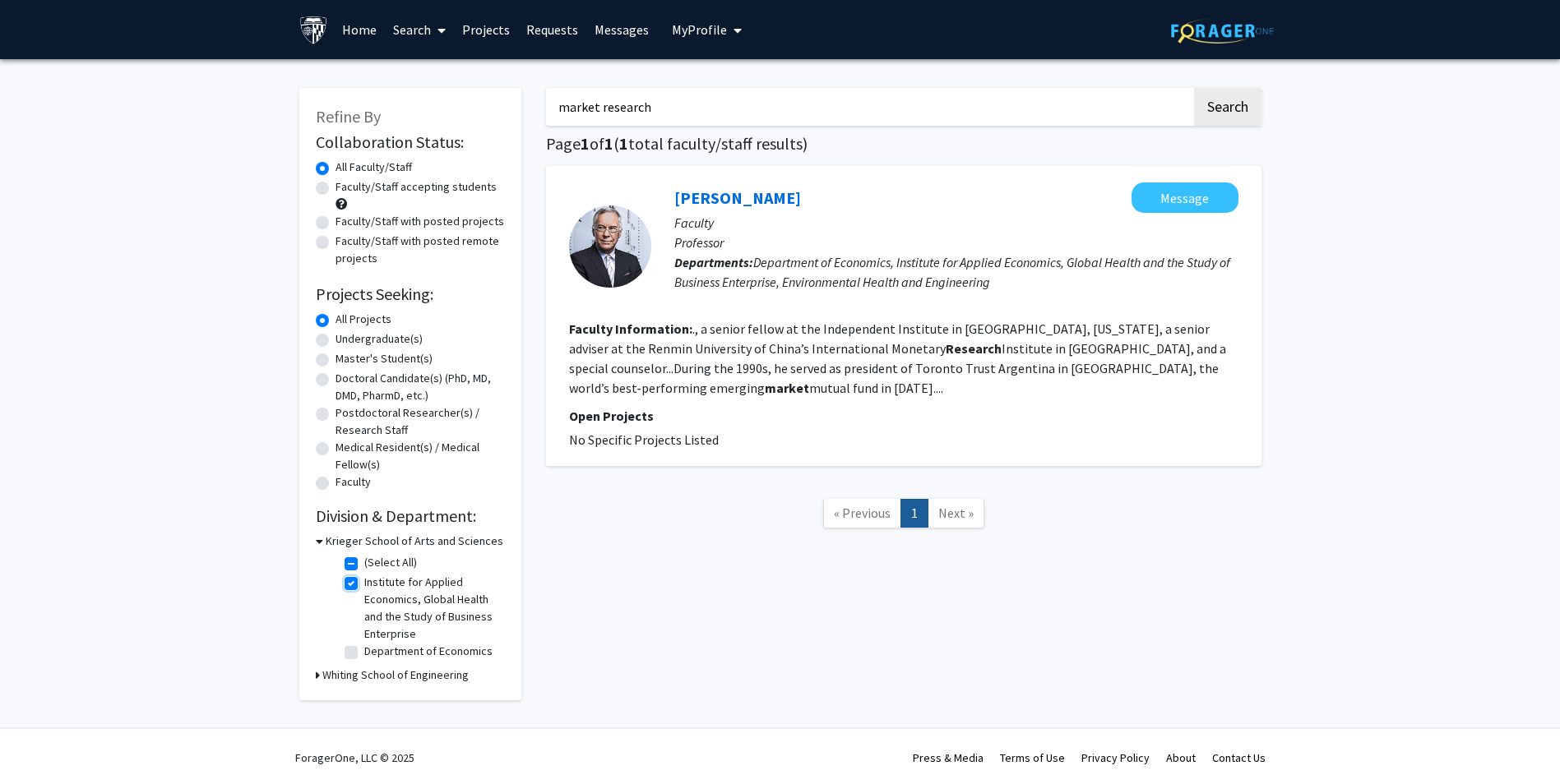
checkbox input "false"
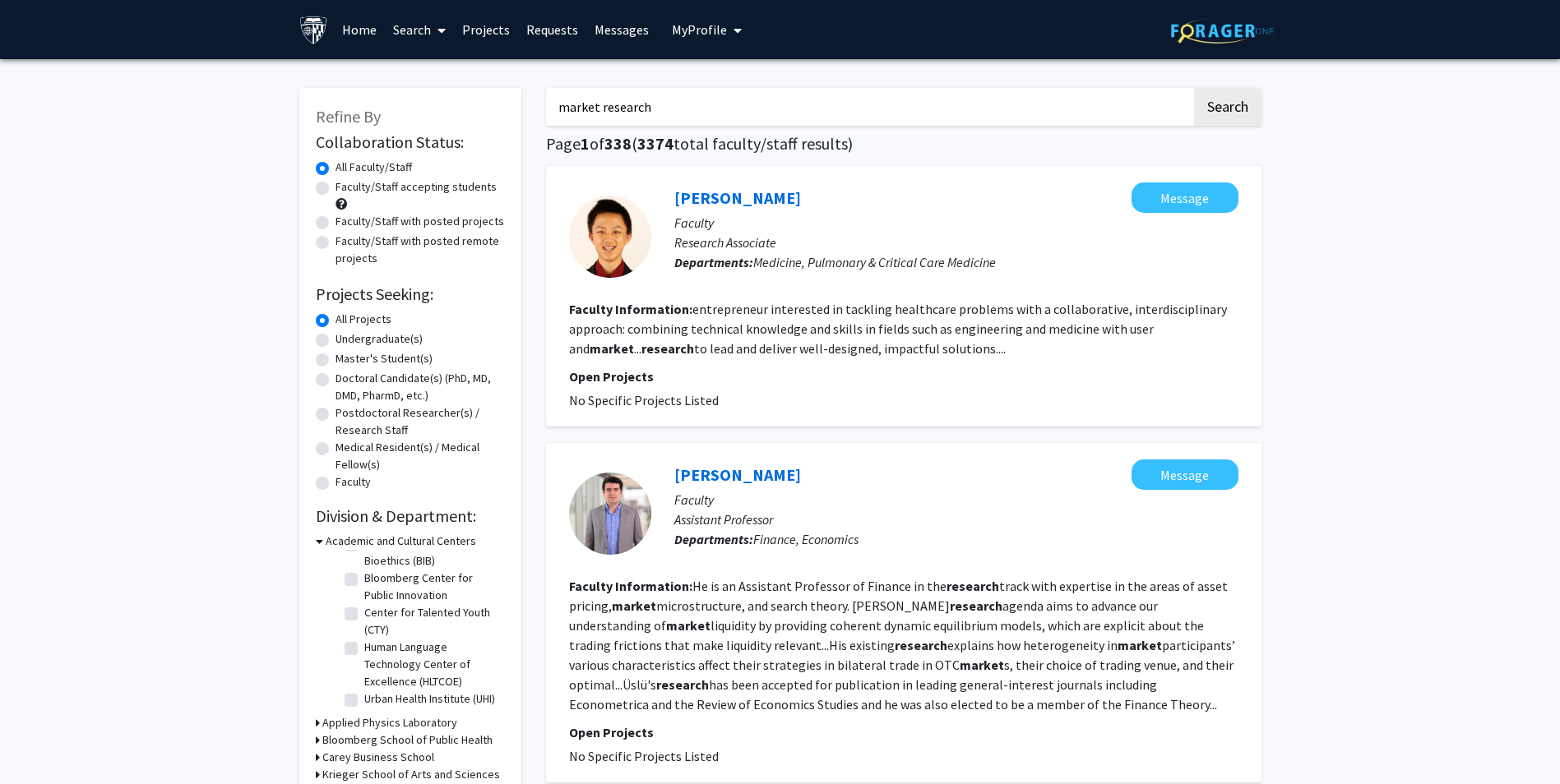
drag, startPoint x: 711, startPoint y: 102, endPoint x: 370, endPoint y: 91, distance: 341.2
type input "[PERSON_NAME]"
click at [1194, 88] on button "Search" at bounding box center [1228, 106] width 67 height 38
